Goal: Check status: Check status

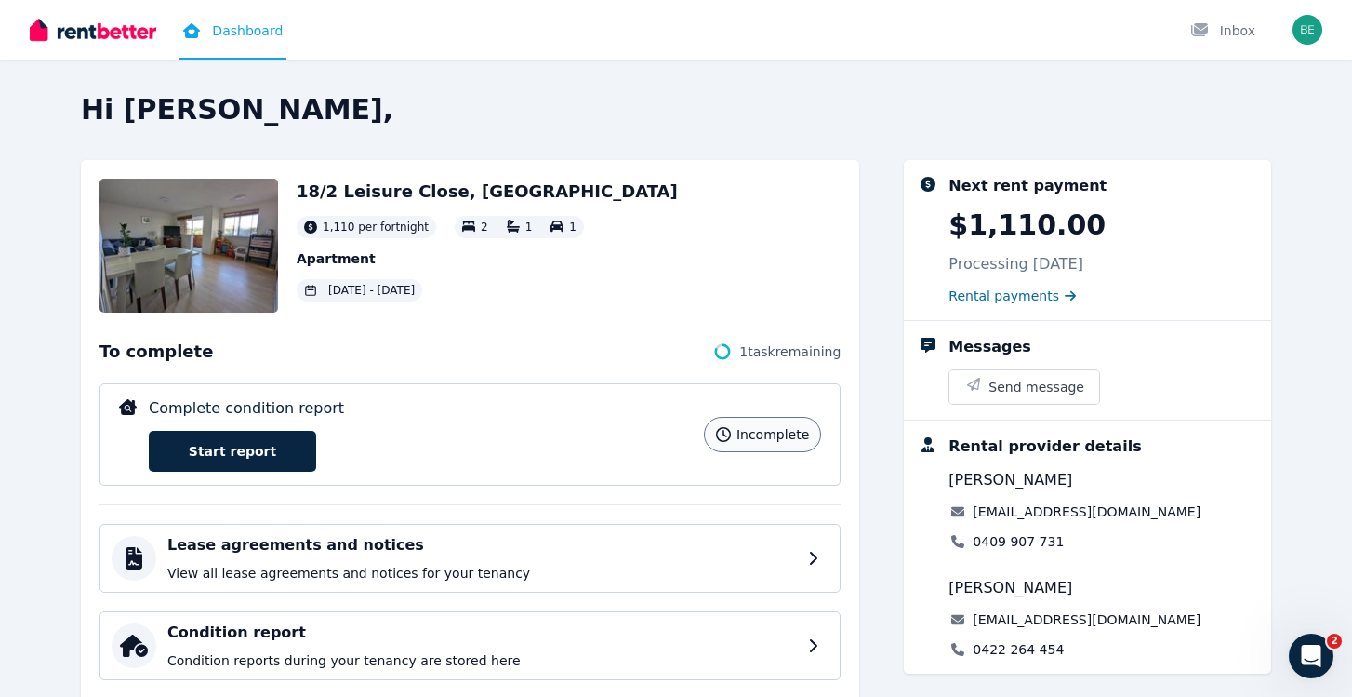
click at [1038, 298] on span "Rental payments" at bounding box center [1004, 295] width 111 height 19
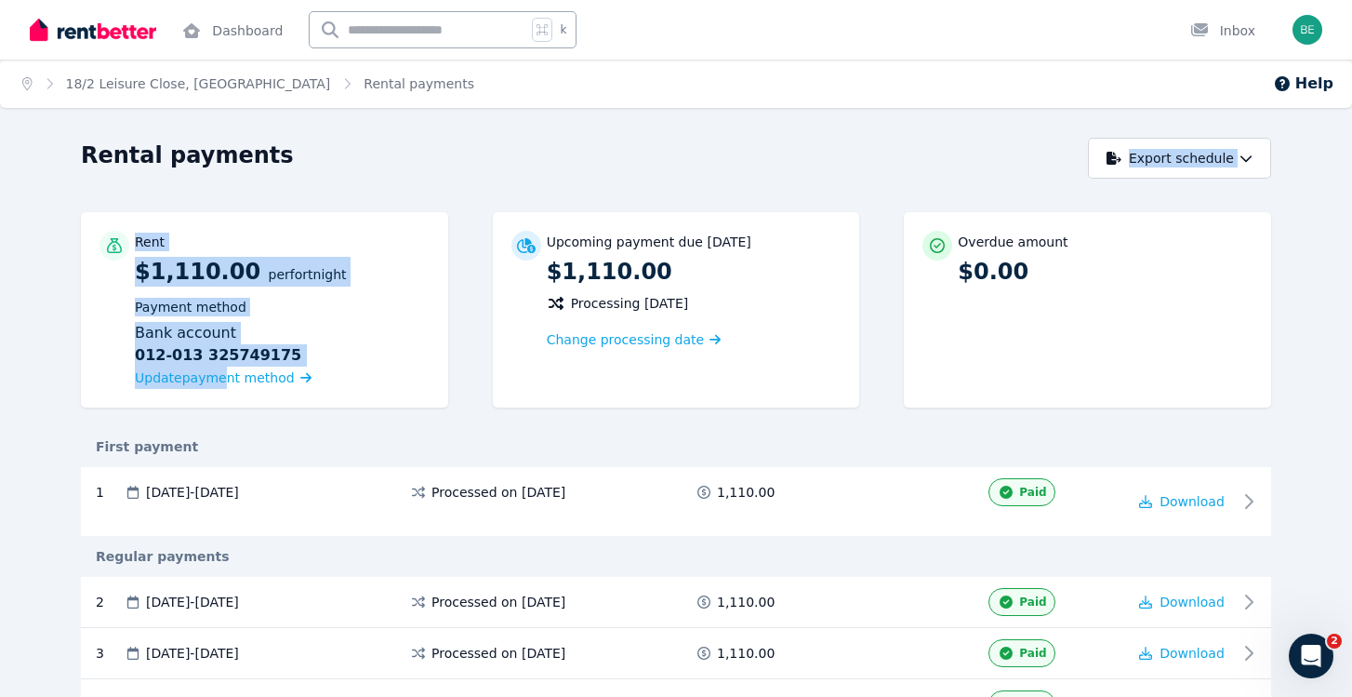
drag, startPoint x: 215, startPoint y: 378, endPoint x: 101, endPoint y: 178, distance: 230.7
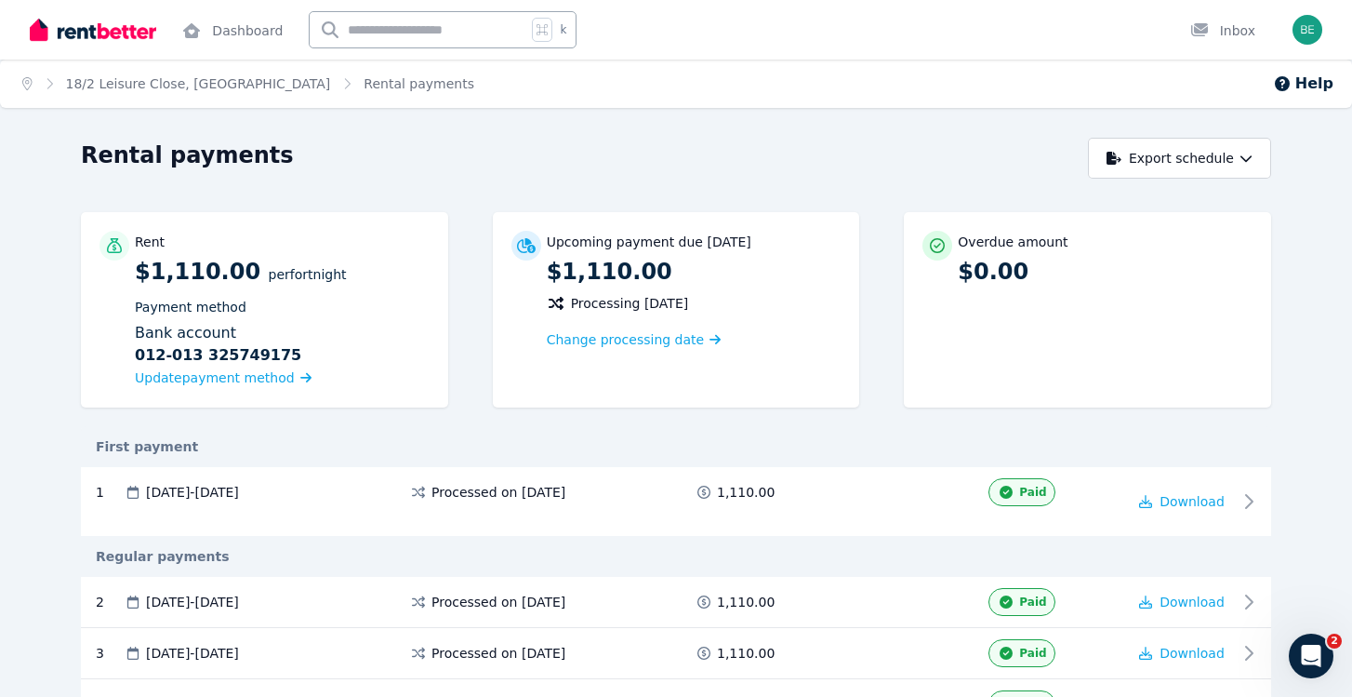
click at [364, 87] on span "Rental payments" at bounding box center [419, 83] width 111 height 19
click at [100, 27] on img at bounding box center [93, 30] width 126 height 28
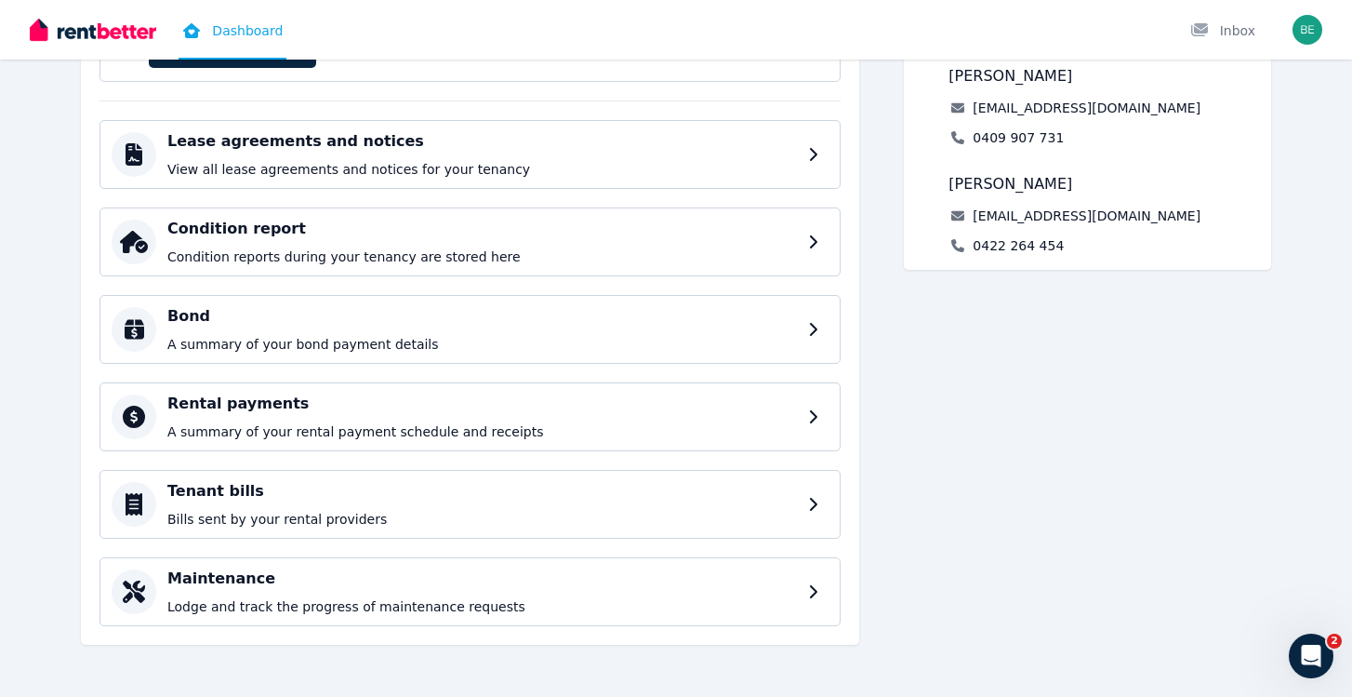
scroll to position [404, 0]
click at [492, 427] on p "A summary of your rental payment schedule and receipts" at bounding box center [485, 431] width 637 height 19
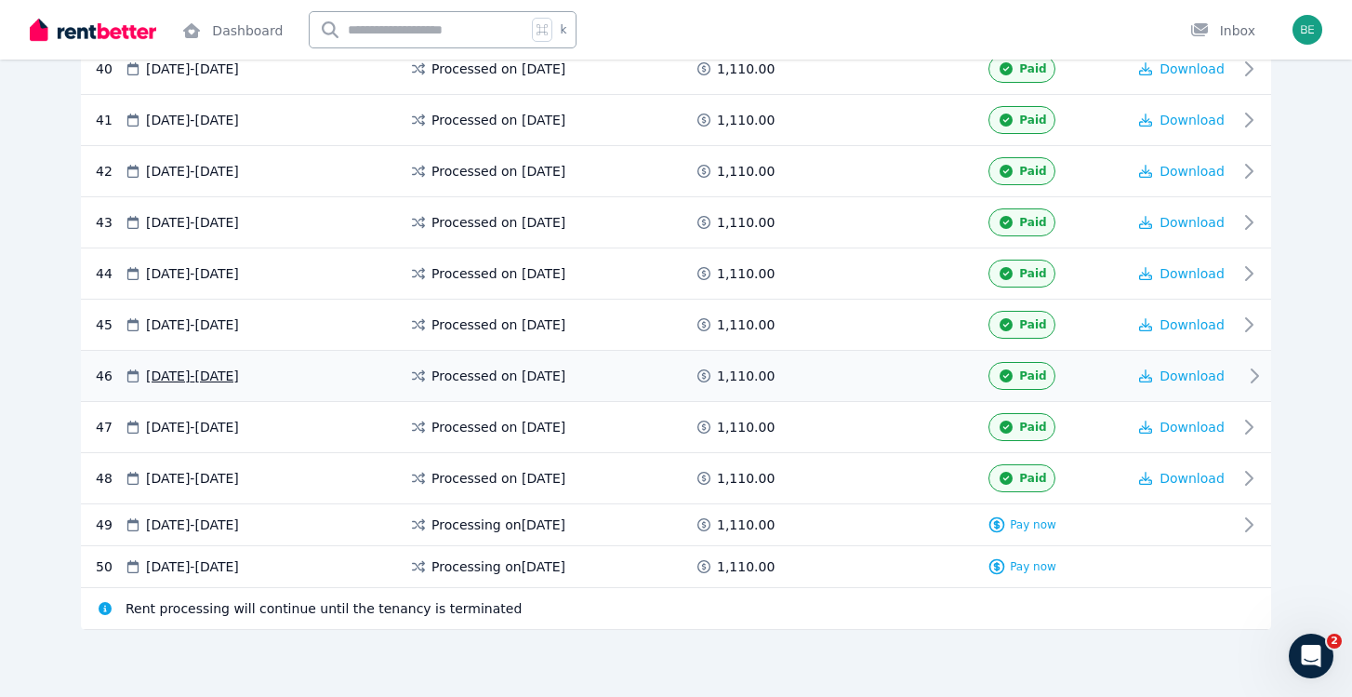
scroll to position [2477, 0]
